Goal: Obtain resource: Download file/media

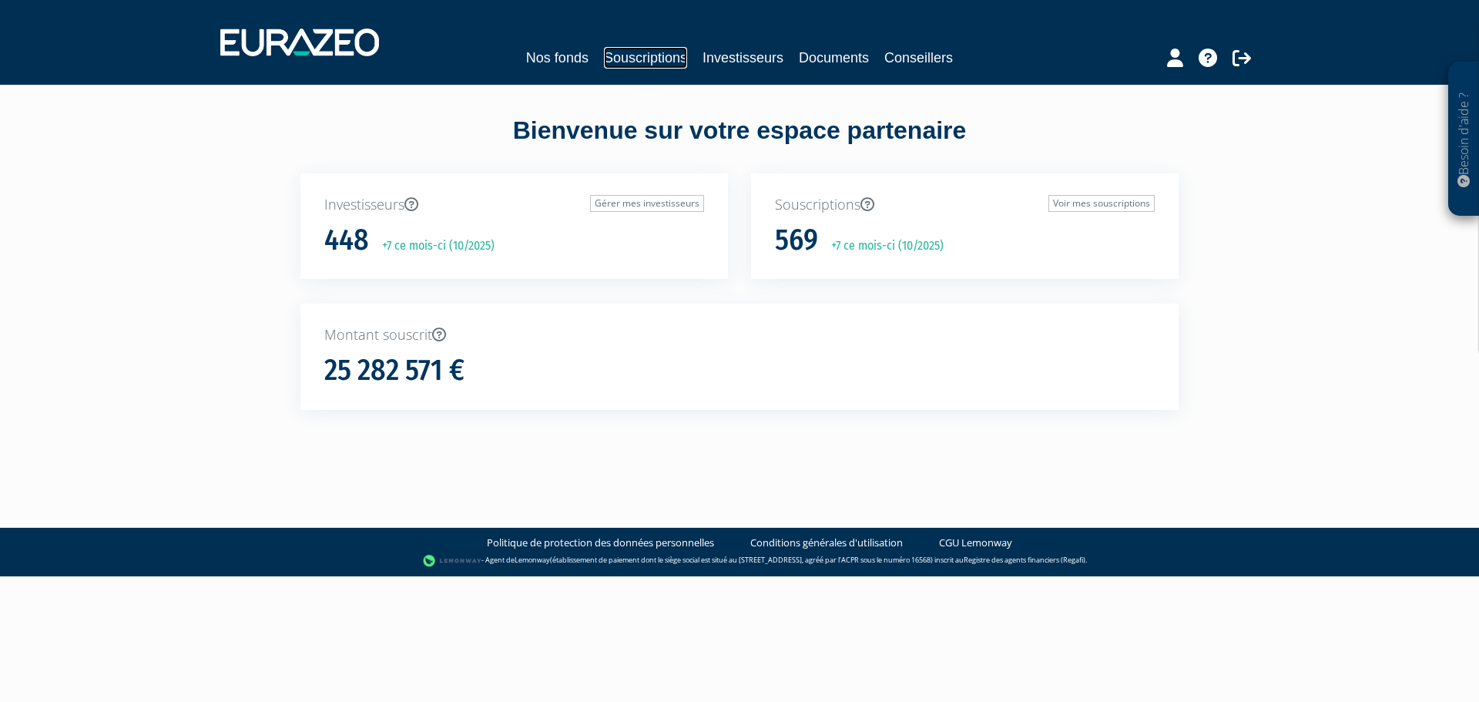
click at [657, 59] on link "Souscriptions" at bounding box center [645, 58] width 83 height 22
click at [737, 58] on link "Investisseurs" at bounding box center [743, 58] width 81 height 22
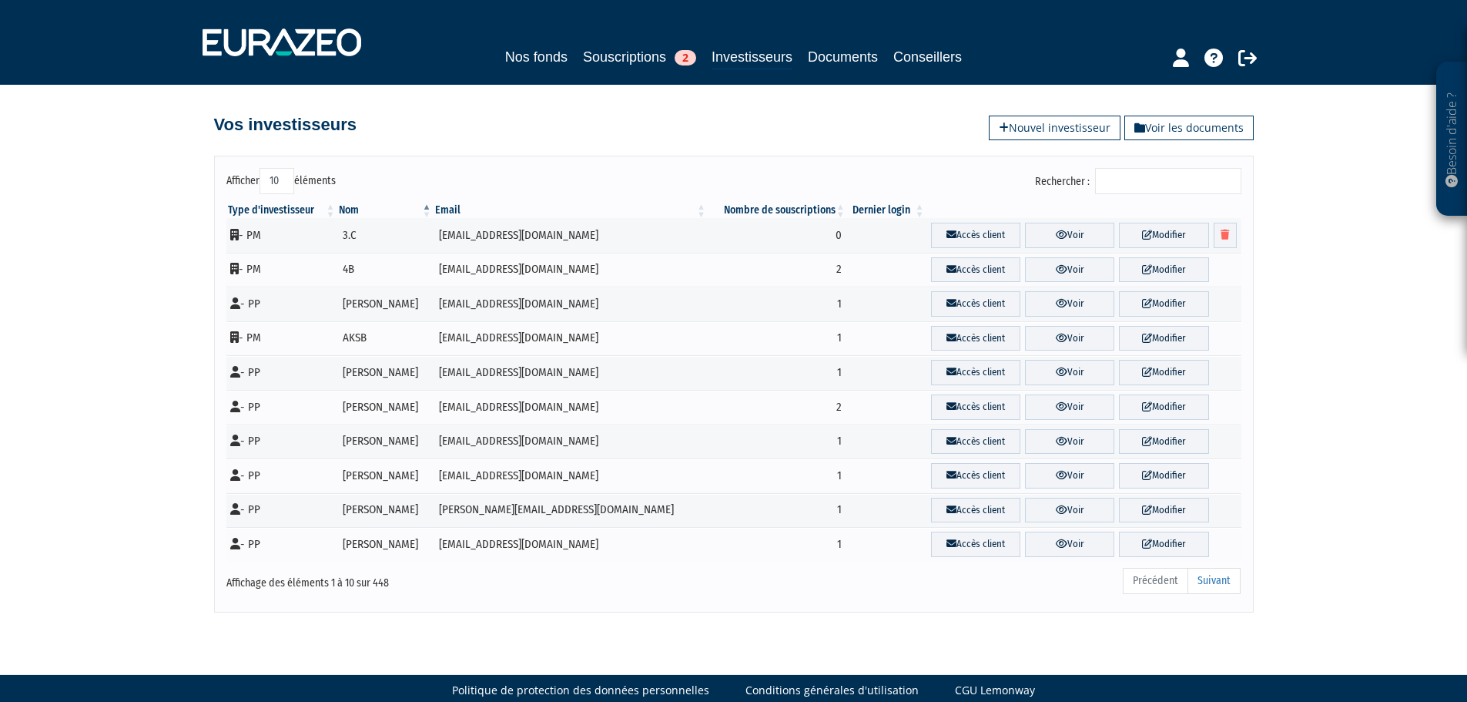
click at [1147, 186] on input "Rechercher :" at bounding box center [1168, 181] width 146 height 26
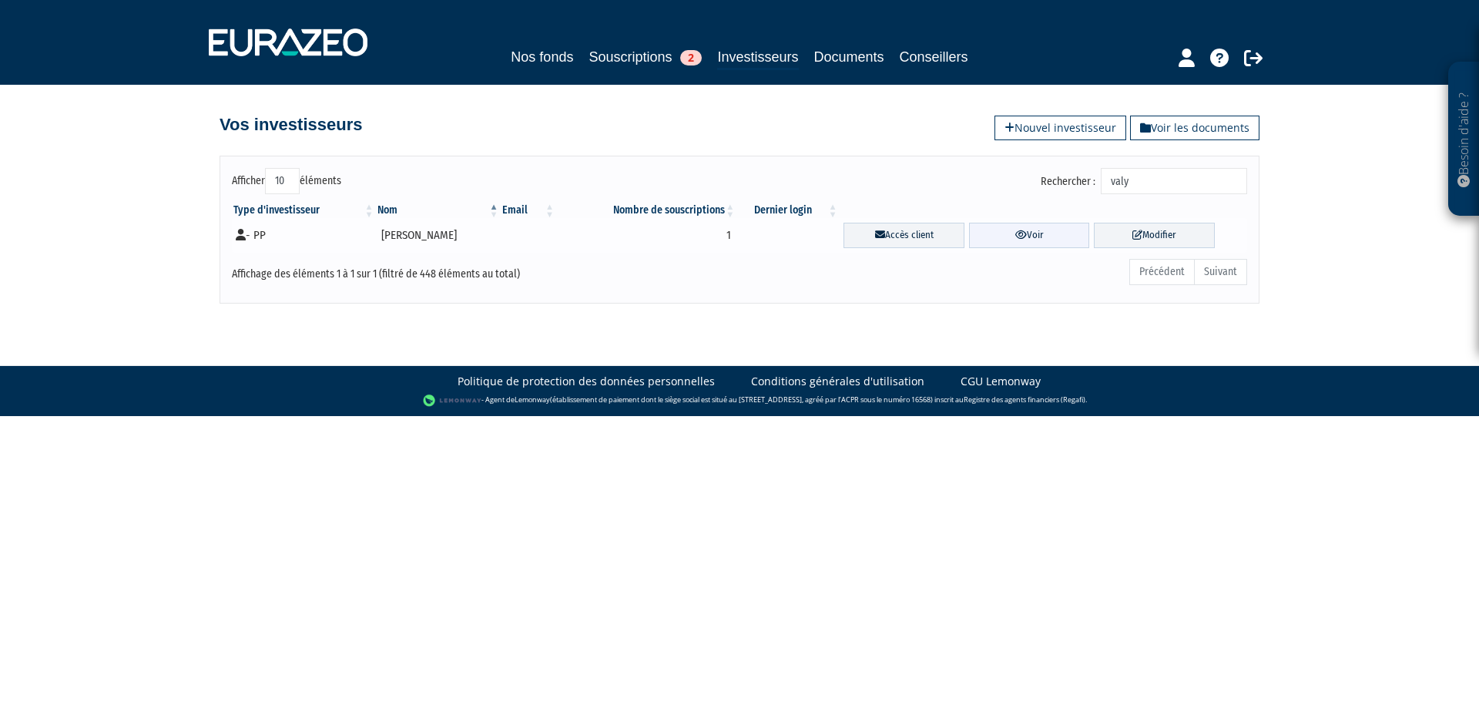
type input "valy"
click at [1045, 239] on link "Voir" at bounding box center [1029, 235] width 121 height 25
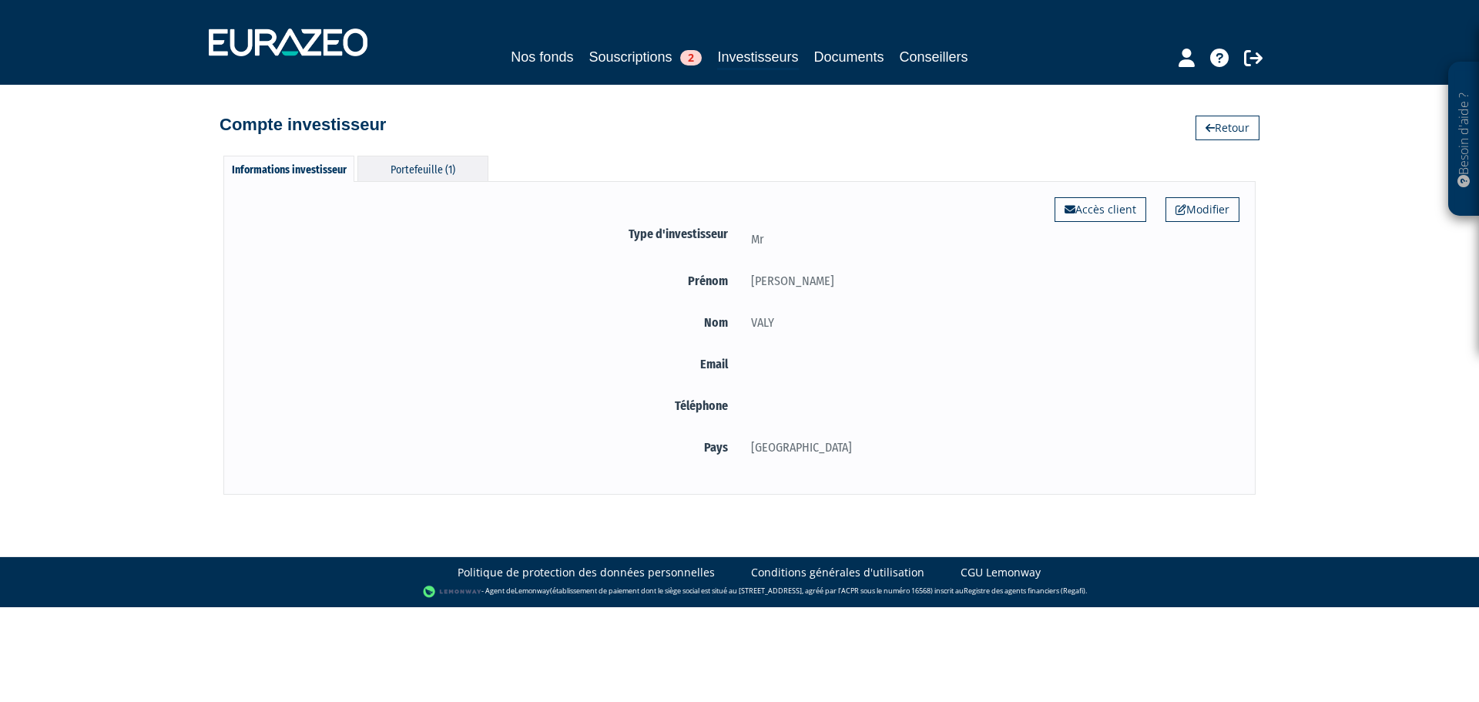
click at [424, 176] on div "Portefeuille (1)" at bounding box center [422, 168] width 131 height 25
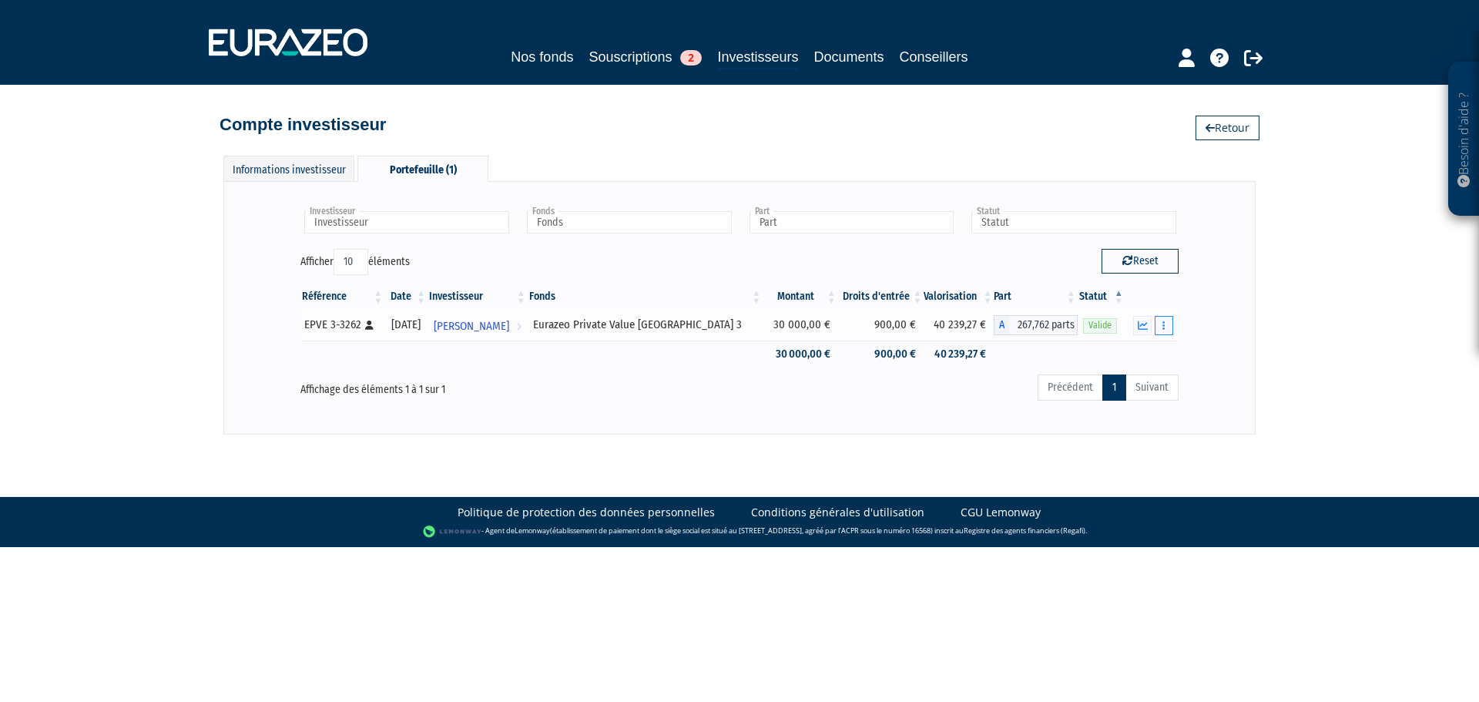
click at [1157, 324] on button "button" at bounding box center [1164, 325] width 18 height 19
click at [643, 320] on div "Eurazeo Private Value Europe 3" at bounding box center [645, 325] width 225 height 16
click at [1216, 292] on div "Investisseur JEAN-MICHEL VALY Investisseur Fonds Eurazeo Private Value Europe 3…" at bounding box center [740, 307] width 1000 height 220
click at [1142, 320] on icon "button" at bounding box center [1143, 325] width 10 height 10
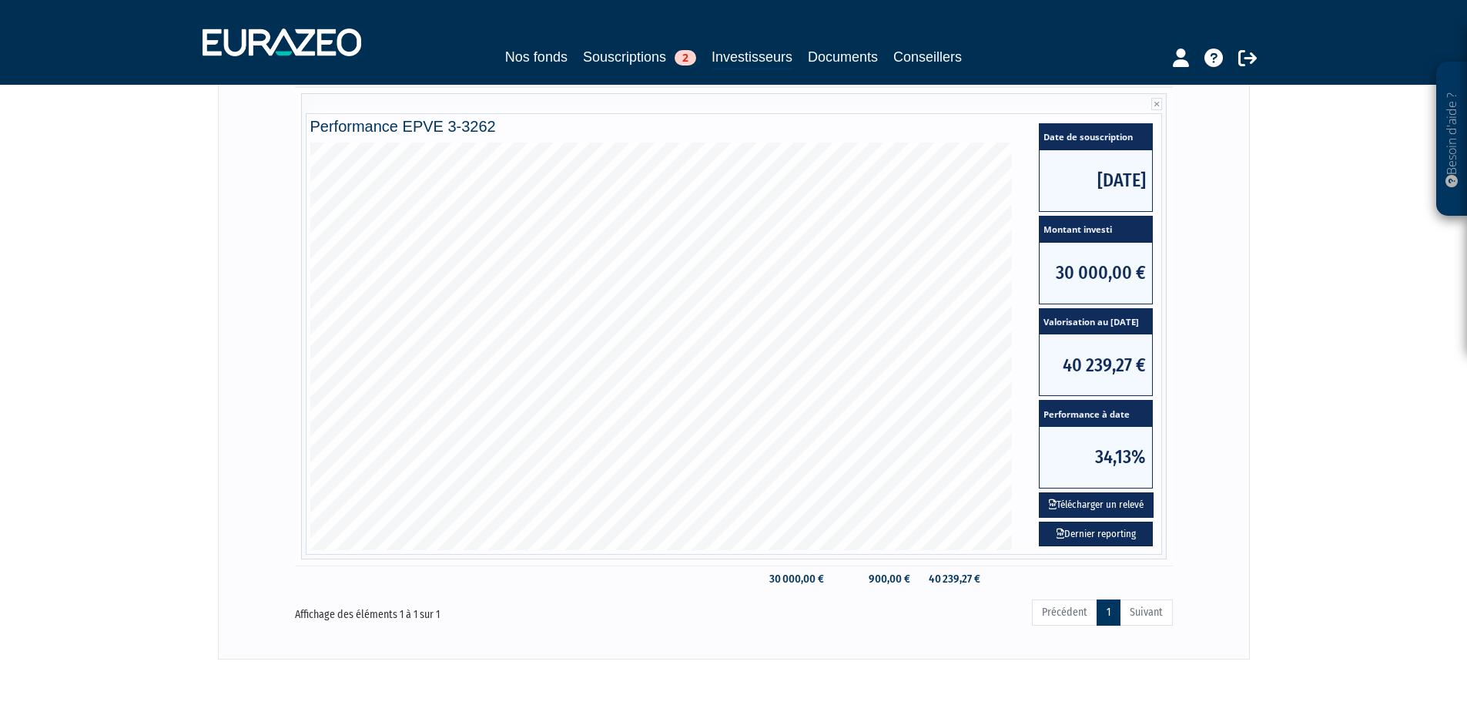
scroll to position [308, 0]
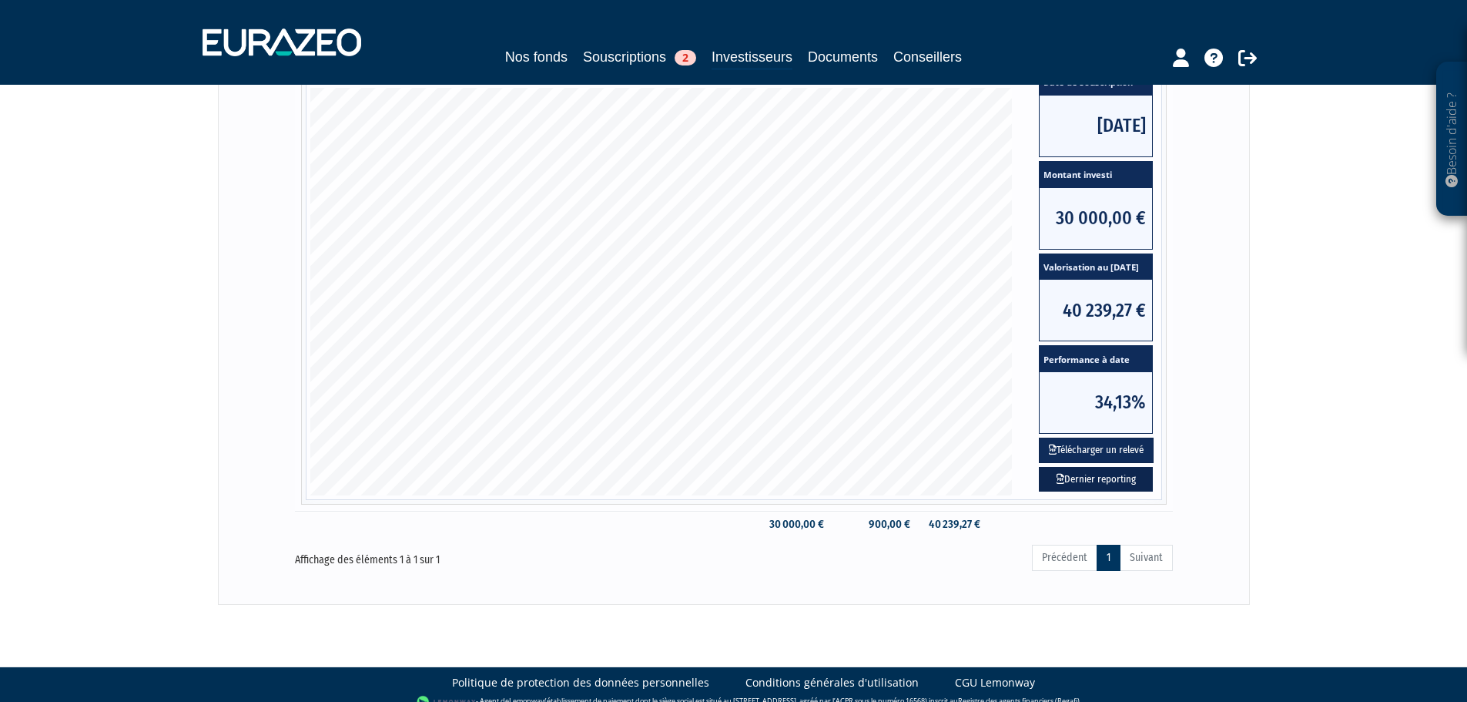
click at [1108, 473] on link "Dernier reporting" at bounding box center [1096, 479] width 114 height 25
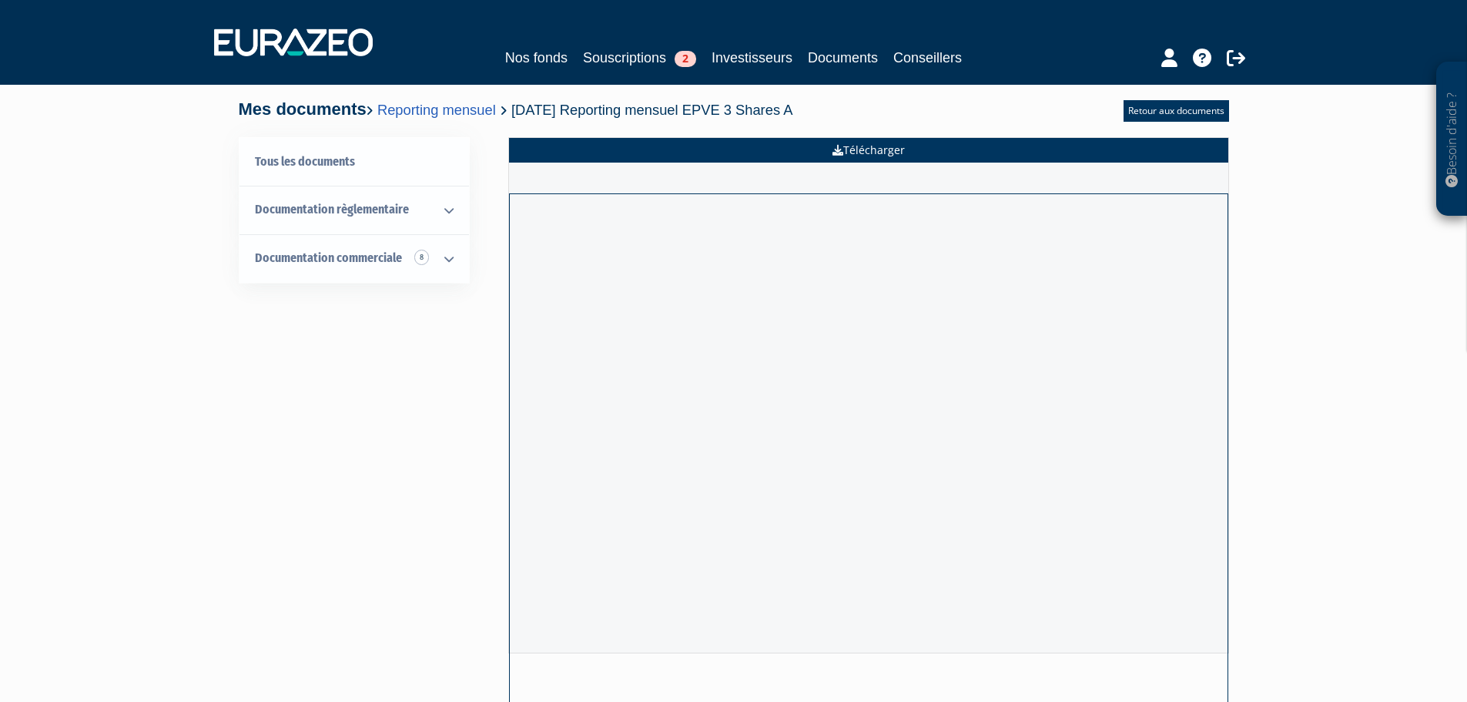
click at [875, 153] on link "Télécharger" at bounding box center [868, 150] width 719 height 25
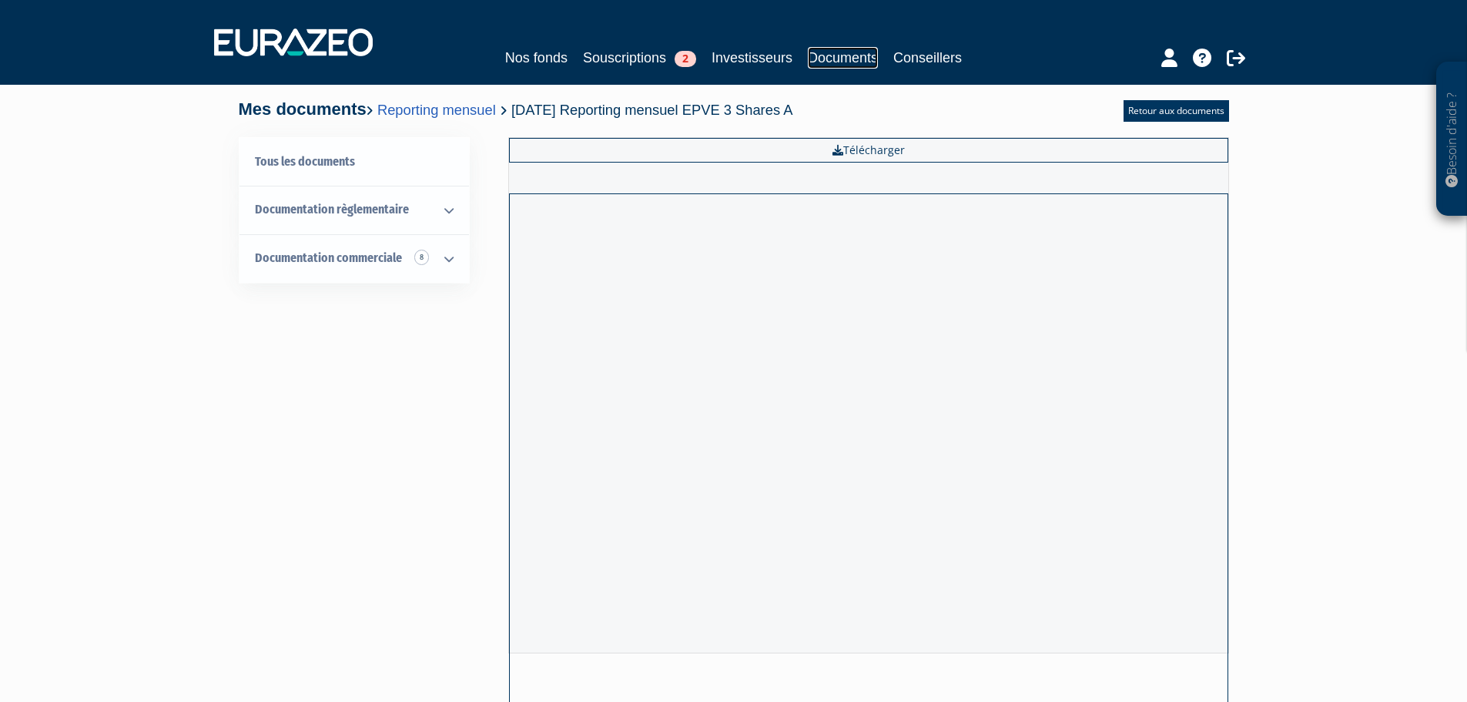
click at [830, 55] on link "Documents" at bounding box center [843, 58] width 70 height 22
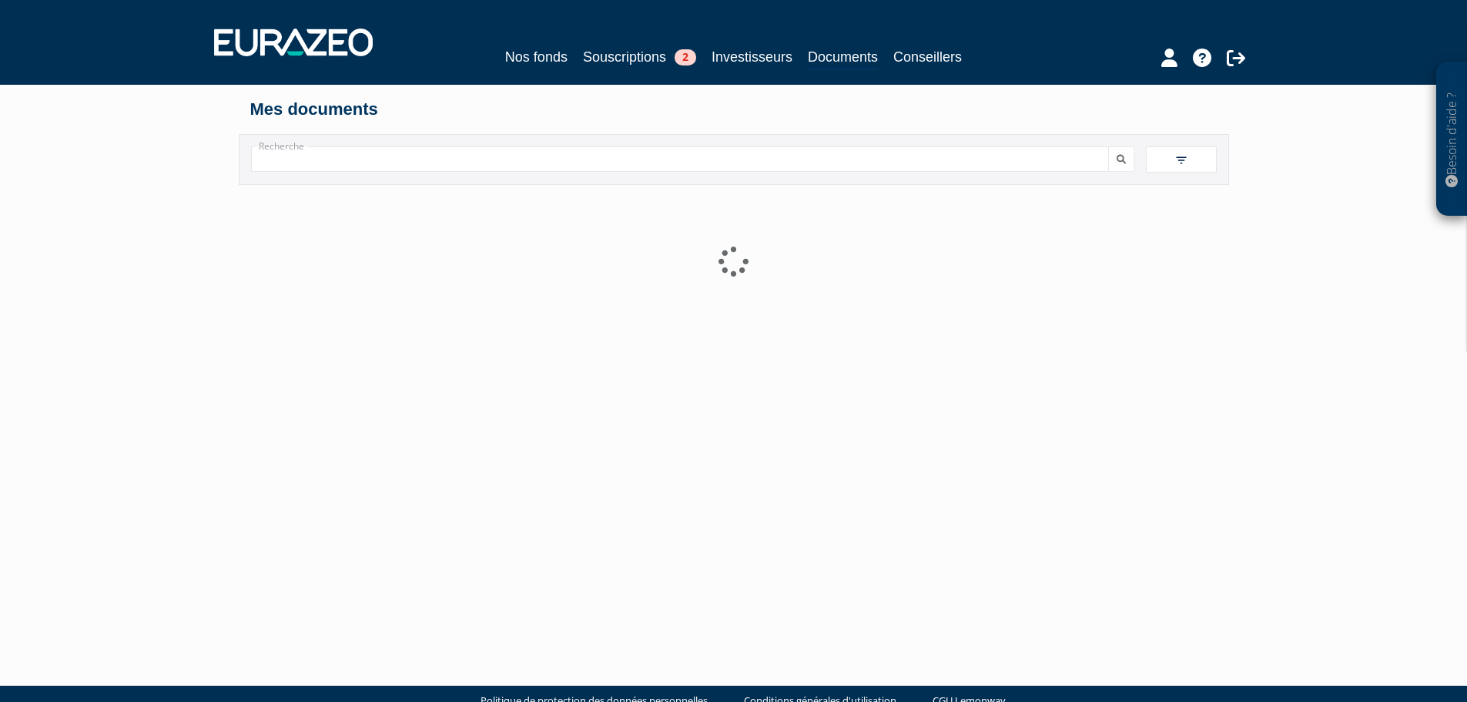
click at [398, 161] on input "Recherche" at bounding box center [680, 158] width 858 height 25
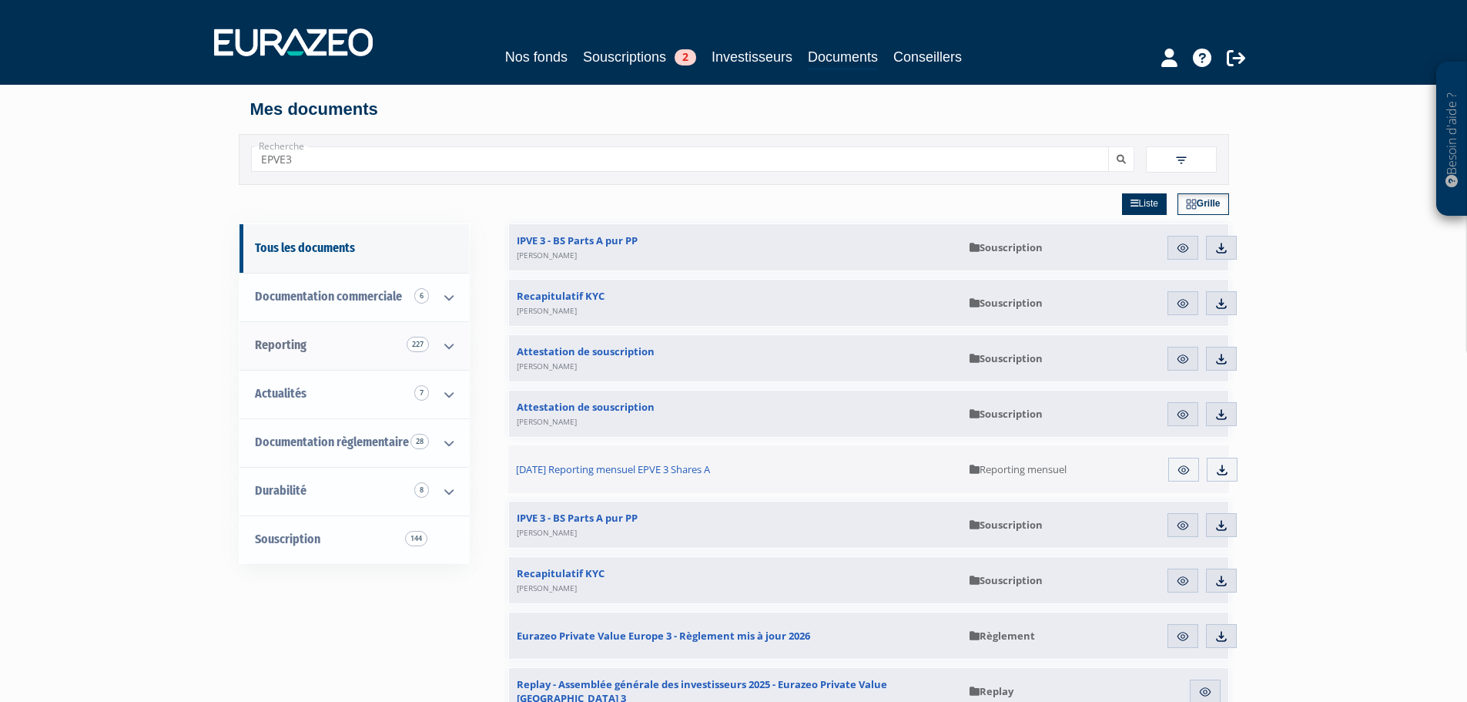
type input "EPVE3"
click at [442, 346] on icon at bounding box center [449, 346] width 40 height 48
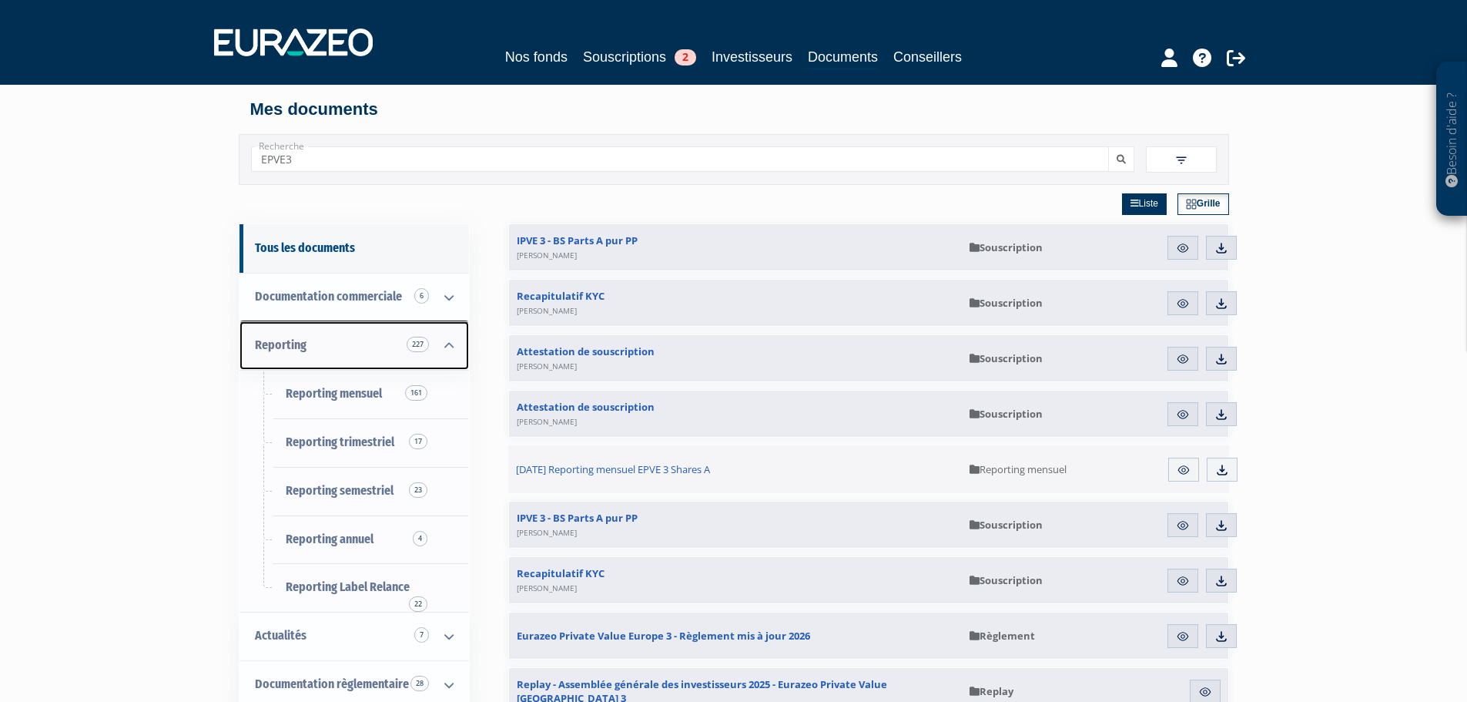
click at [368, 350] on link "Reporting 227" at bounding box center [355, 345] width 230 height 49
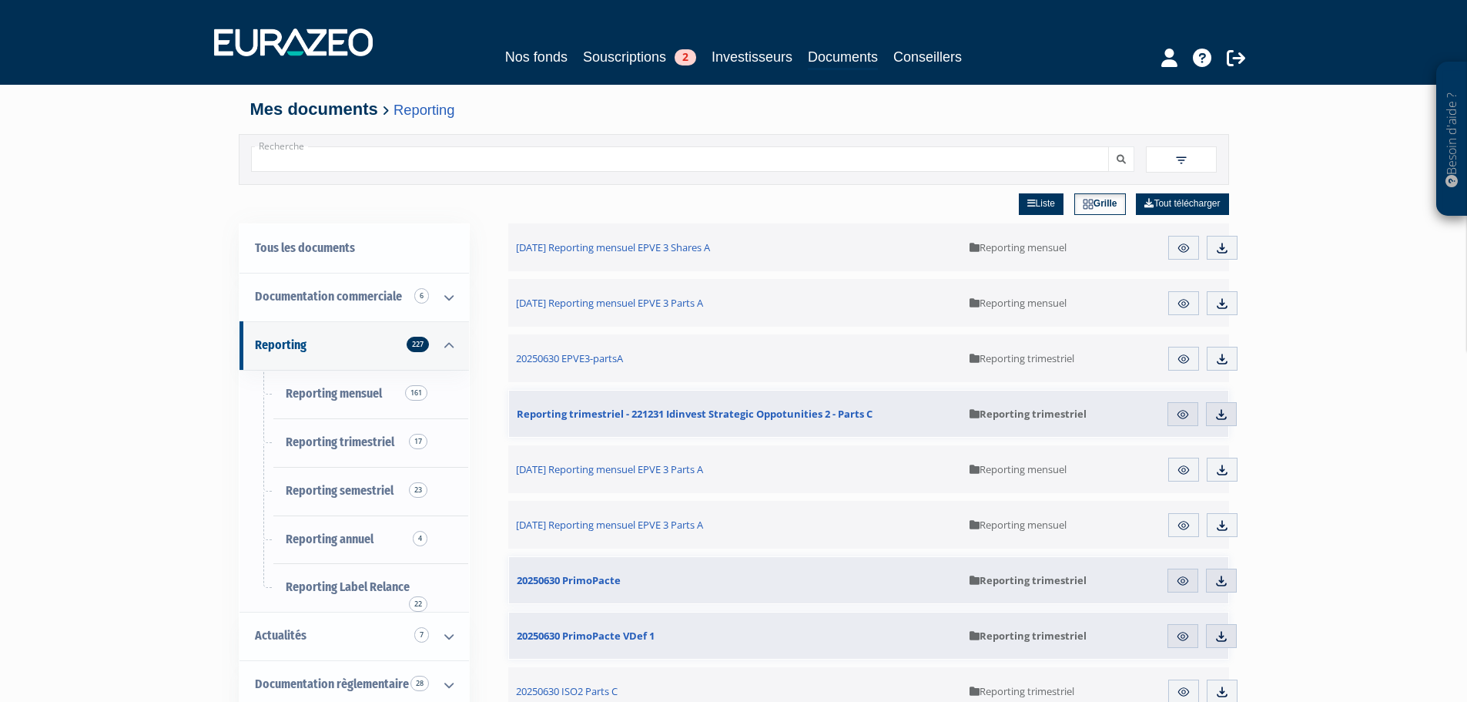
click at [404, 159] on input "Recherche" at bounding box center [680, 158] width 858 height 25
type input "EPVE3"
click at [1108, 146] on button "submit" at bounding box center [1121, 158] width 26 height 25
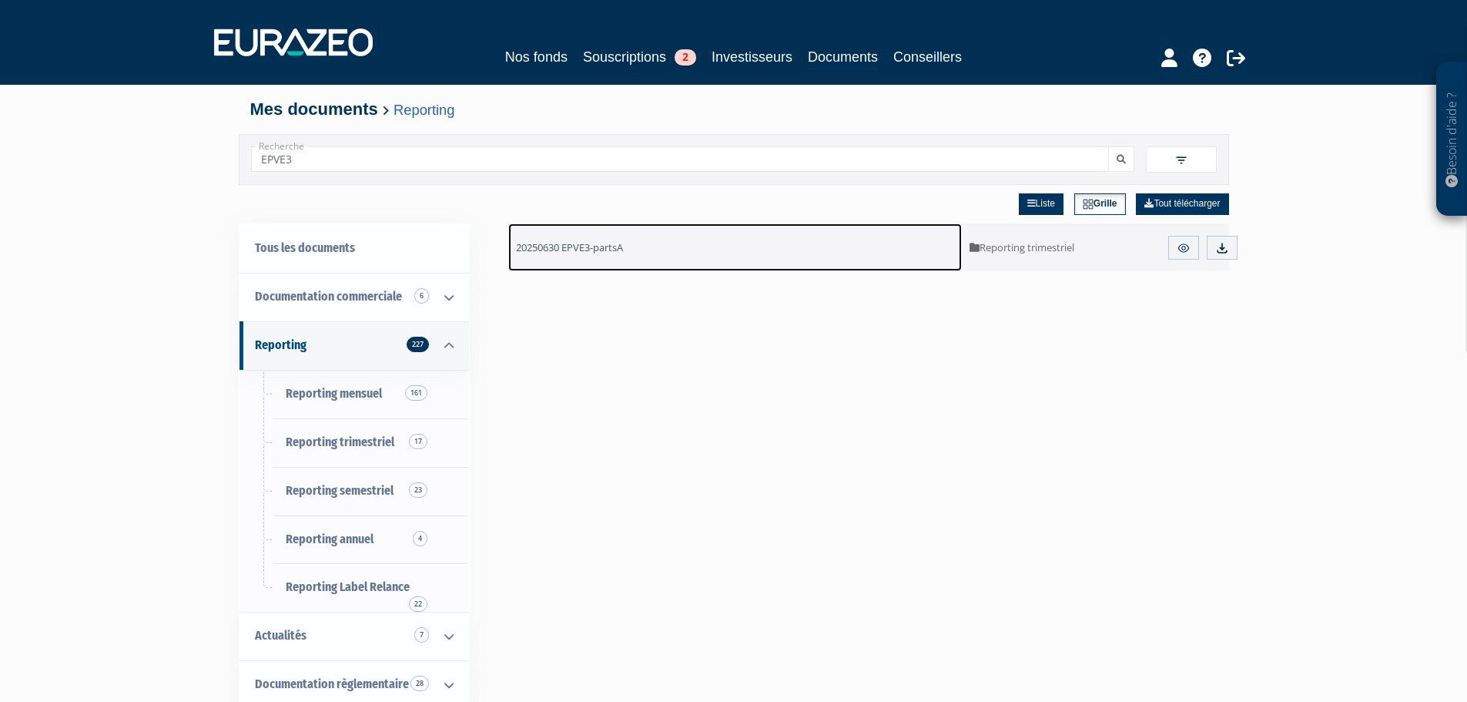
click at [578, 243] on span "20250630 EPVE3-partsA" at bounding box center [569, 247] width 107 height 14
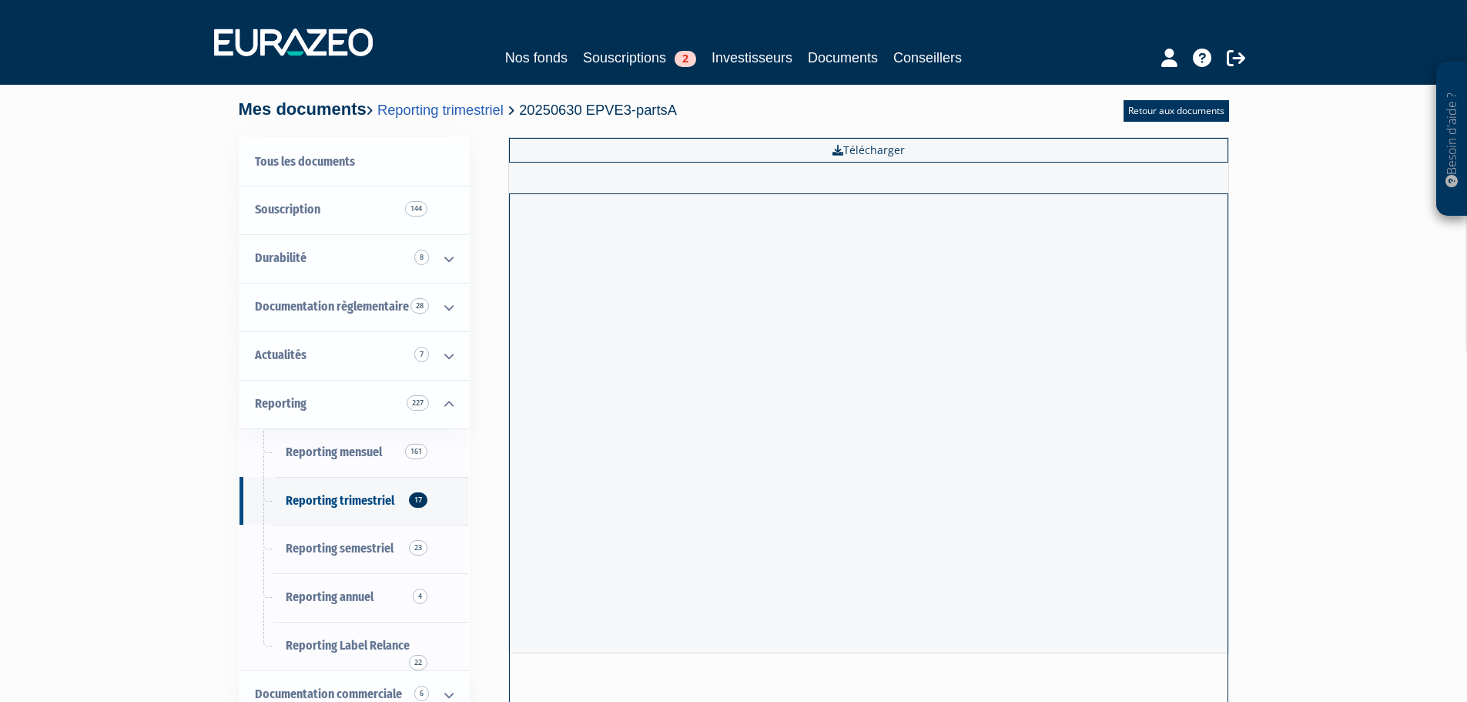
drag, startPoint x: 923, startPoint y: 147, endPoint x: 899, endPoint y: 165, distance: 29.7
click at [922, 146] on link "Télécharger" at bounding box center [868, 150] width 719 height 25
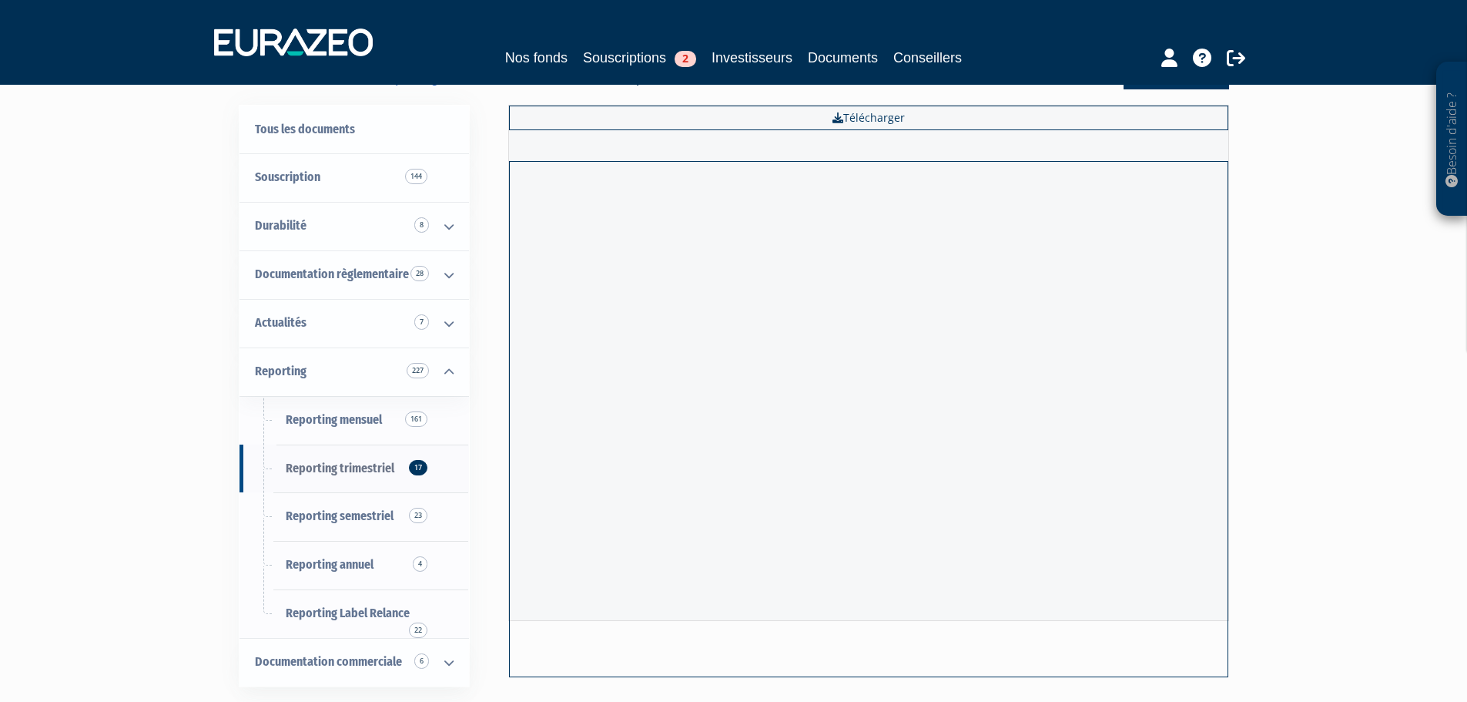
scroll to position [77, 0]
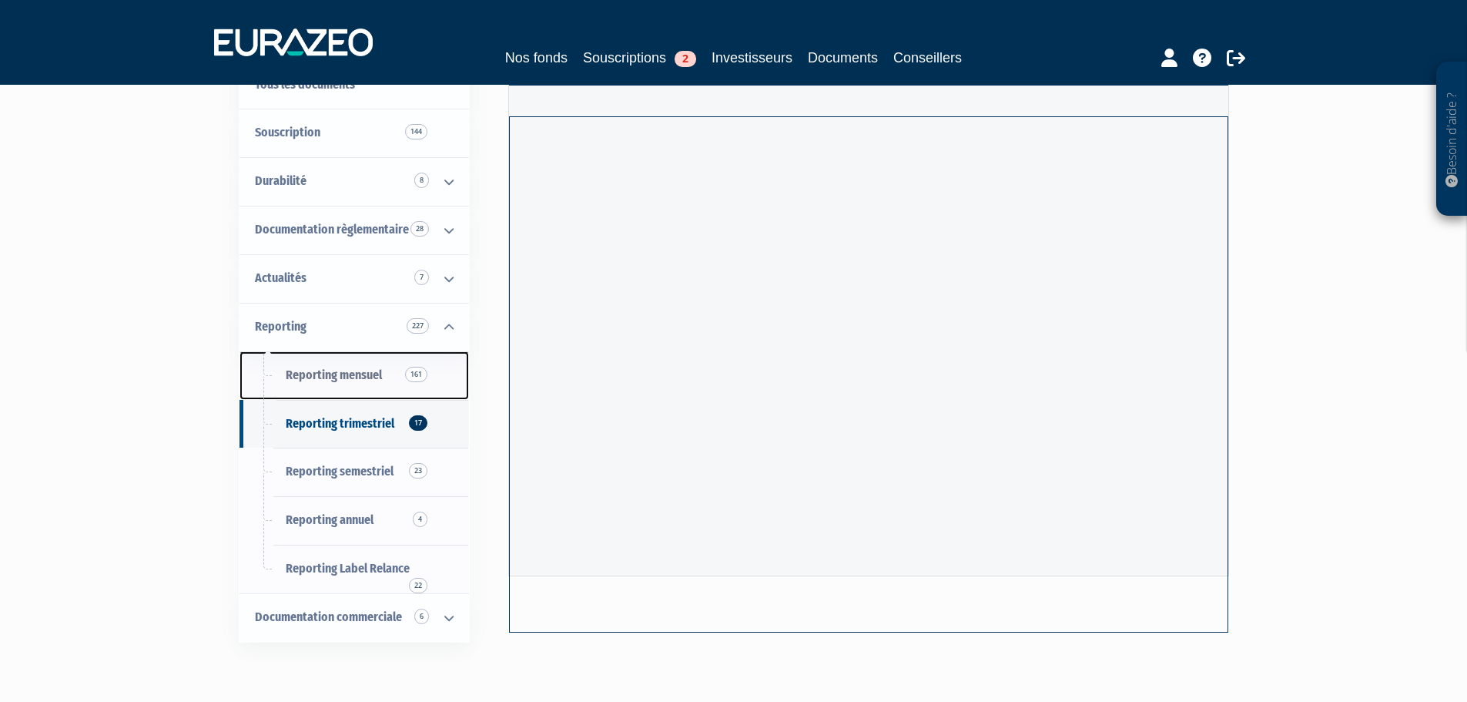
click at [330, 373] on span "Reporting mensuel 161" at bounding box center [334, 374] width 96 height 15
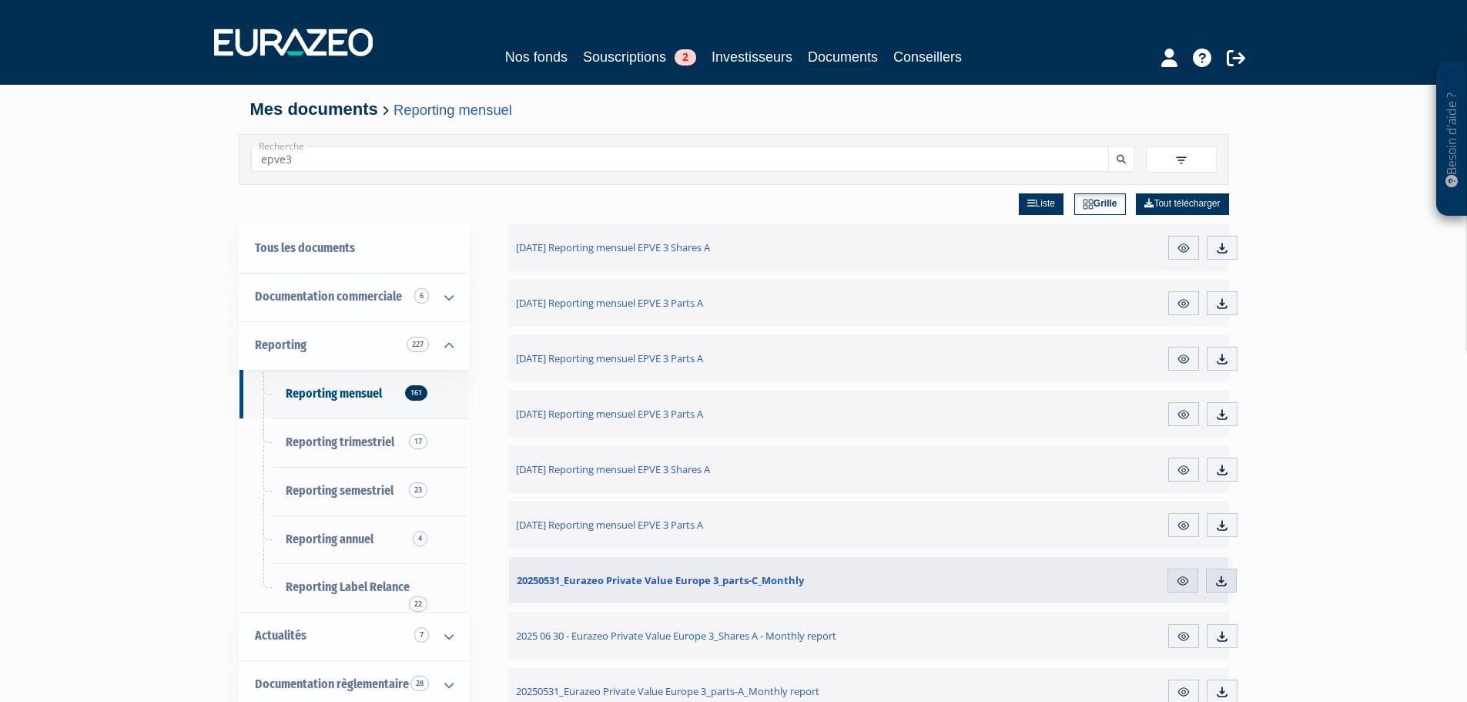
type input "EPVE3"
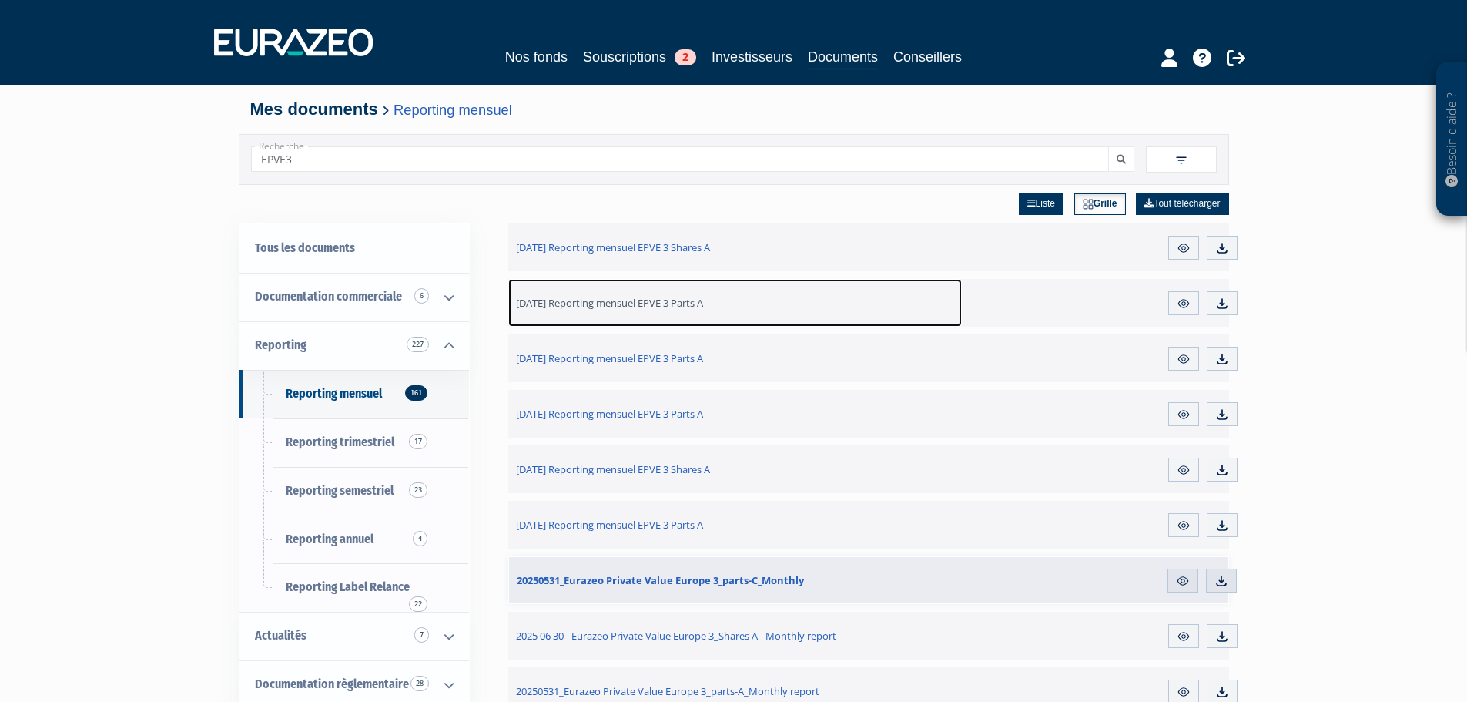
click at [635, 307] on span "[DATE] Reporting mensuel EPVE 3 Parts A" at bounding box center [609, 303] width 187 height 14
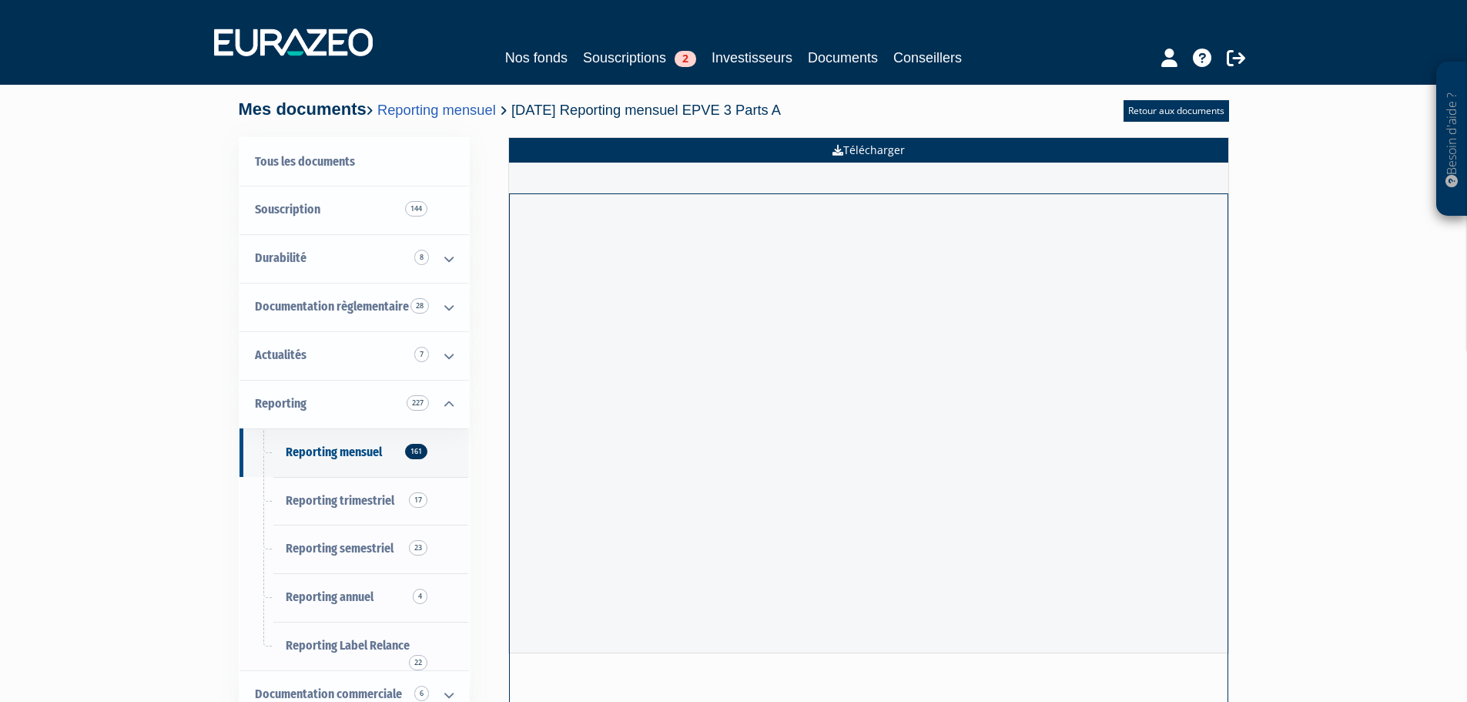
click at [807, 148] on link "Télécharger" at bounding box center [868, 150] width 719 height 25
